Goal: Information Seeking & Learning: Learn about a topic

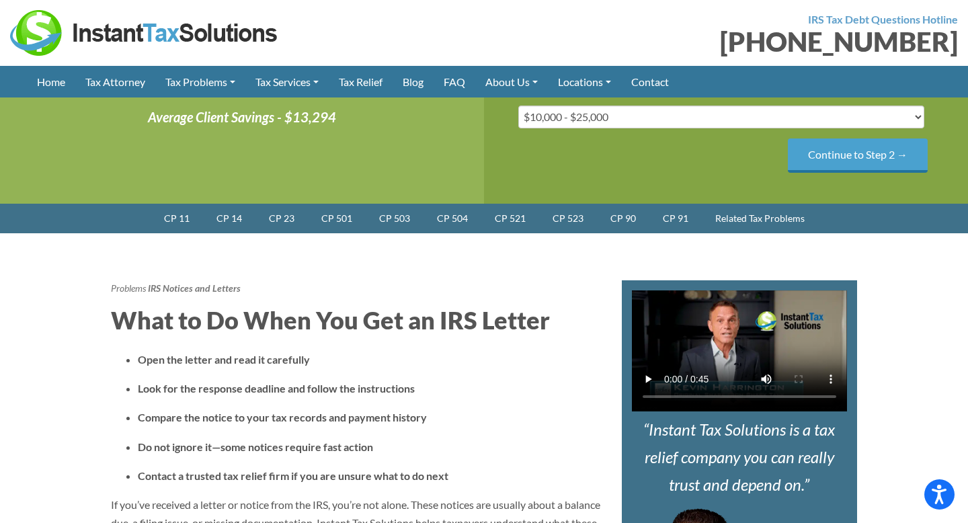
scroll to position [400, 0]
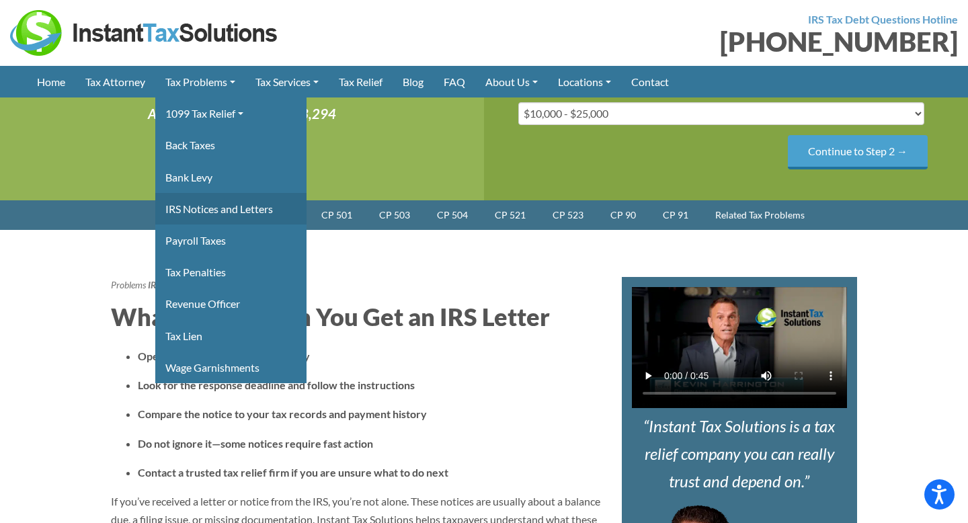
click at [210, 207] on link "IRS Notices and Letters" at bounding box center [230, 209] width 151 height 32
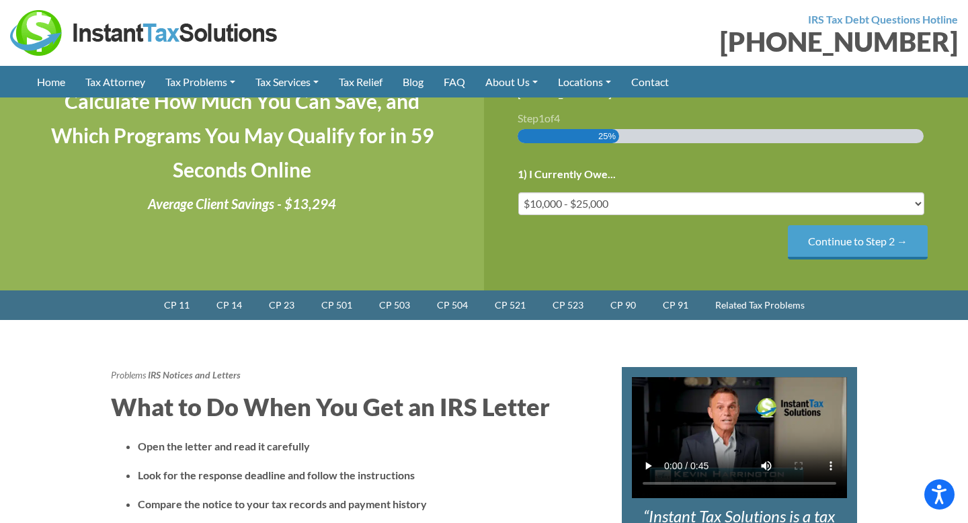
scroll to position [306, 0]
